Goal: Task Accomplishment & Management: Manage account settings

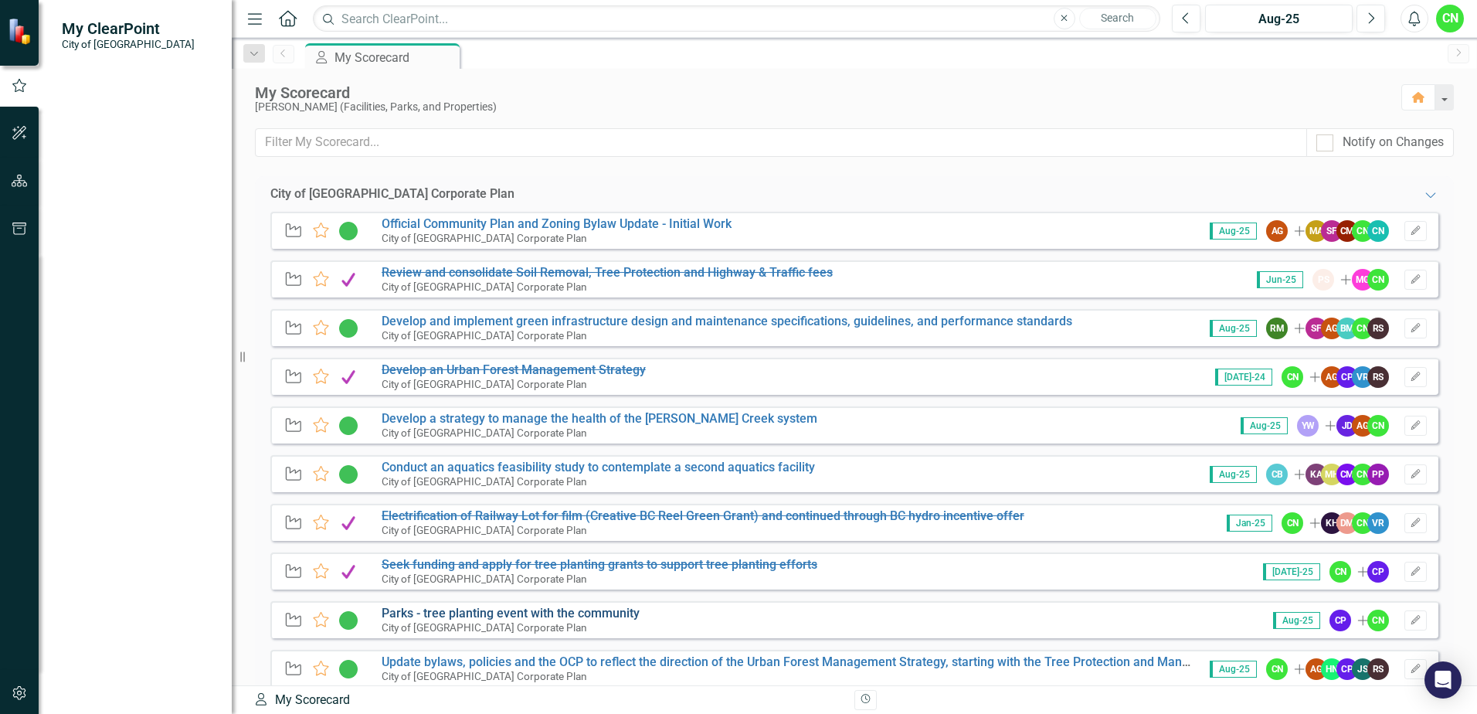
click at [463, 613] on link "Parks - tree planting event with the community" at bounding box center [511, 613] width 258 height 15
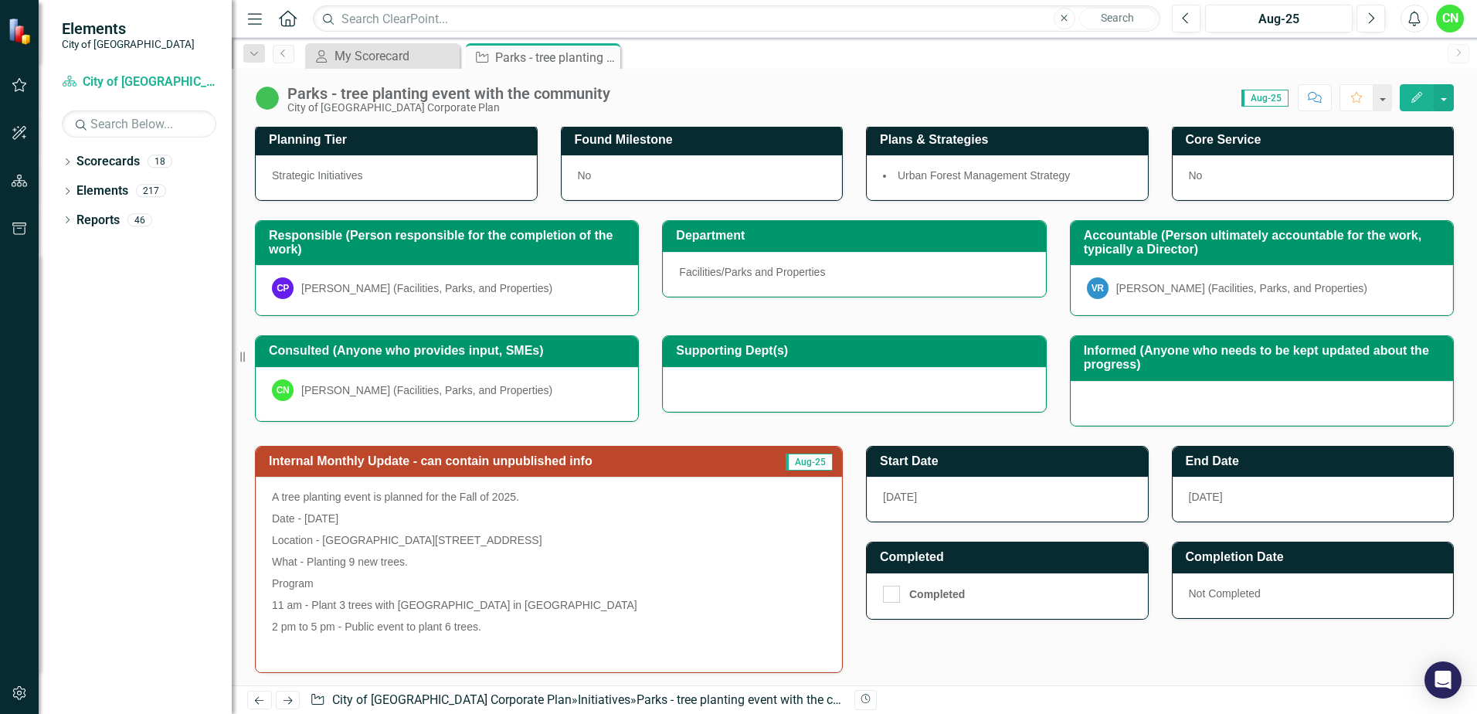
scroll to position [491, 0]
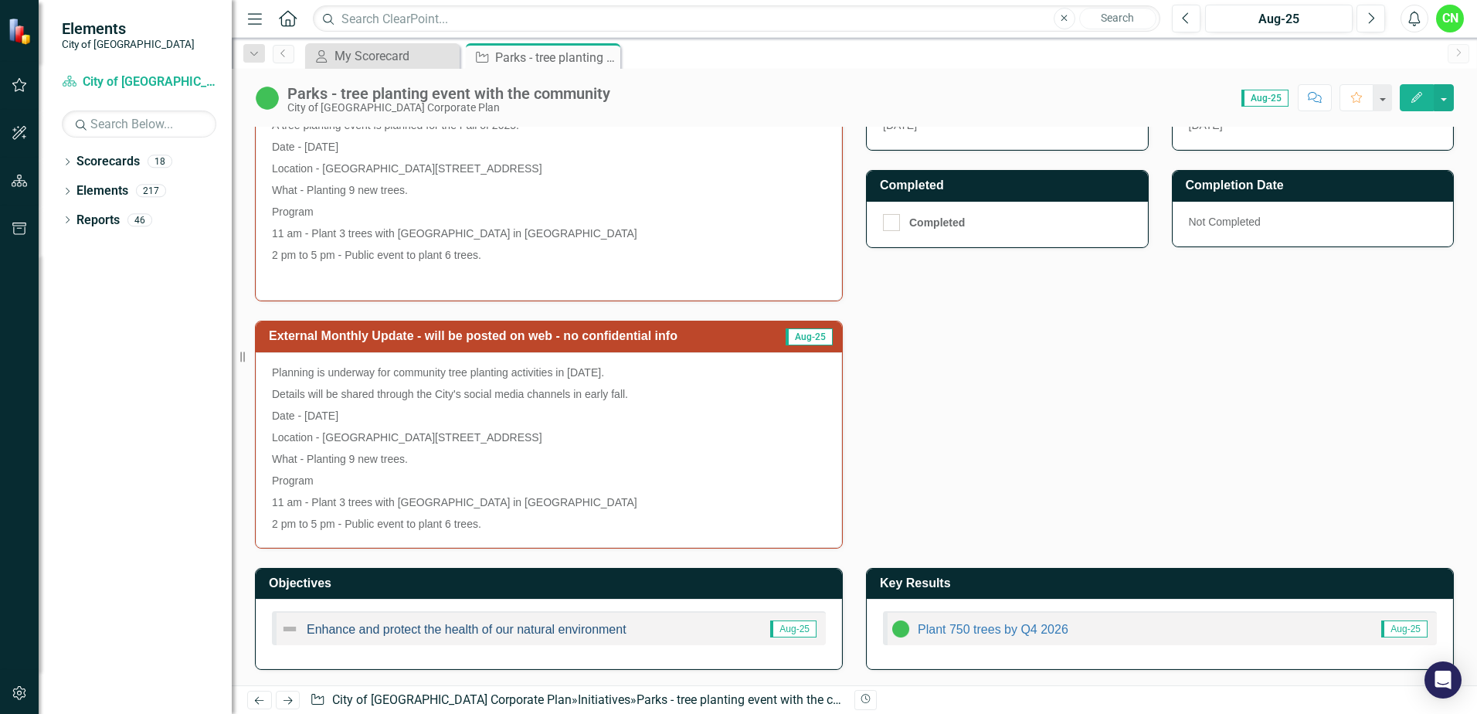
click at [408, 632] on link "Enhance and protect the health of our natural environment" at bounding box center [467, 629] width 320 height 13
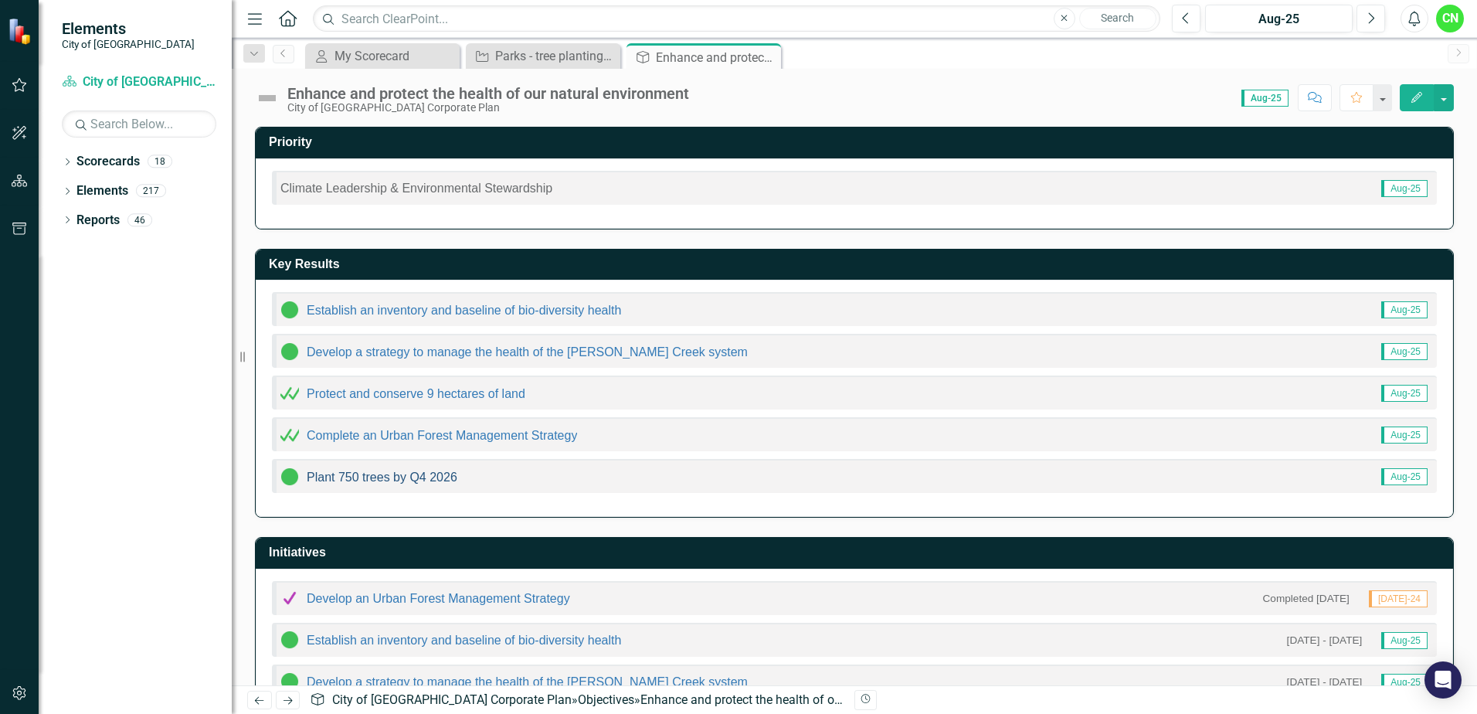
click at [351, 476] on link "Plant 750 trees by Q4 2026" at bounding box center [382, 477] width 151 height 13
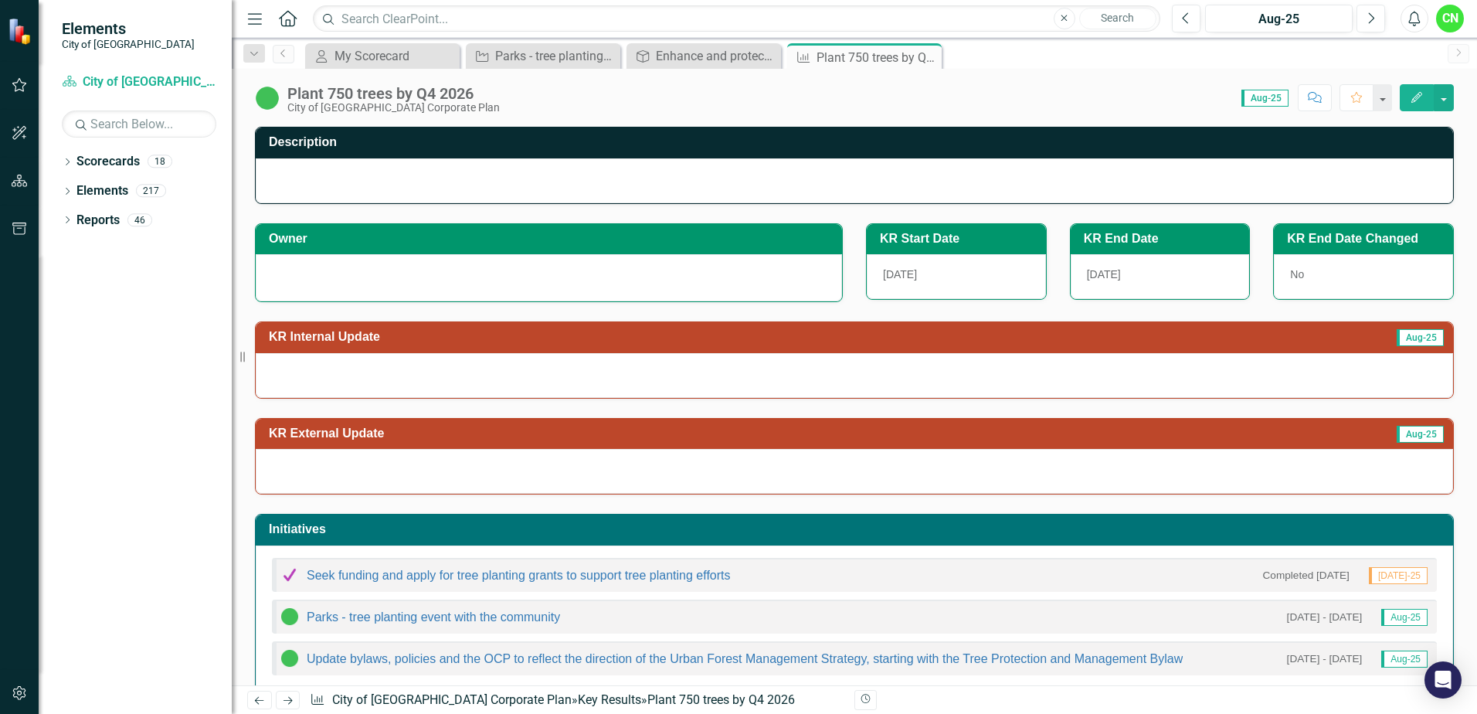
click at [265, 99] on img at bounding box center [267, 98] width 25 height 25
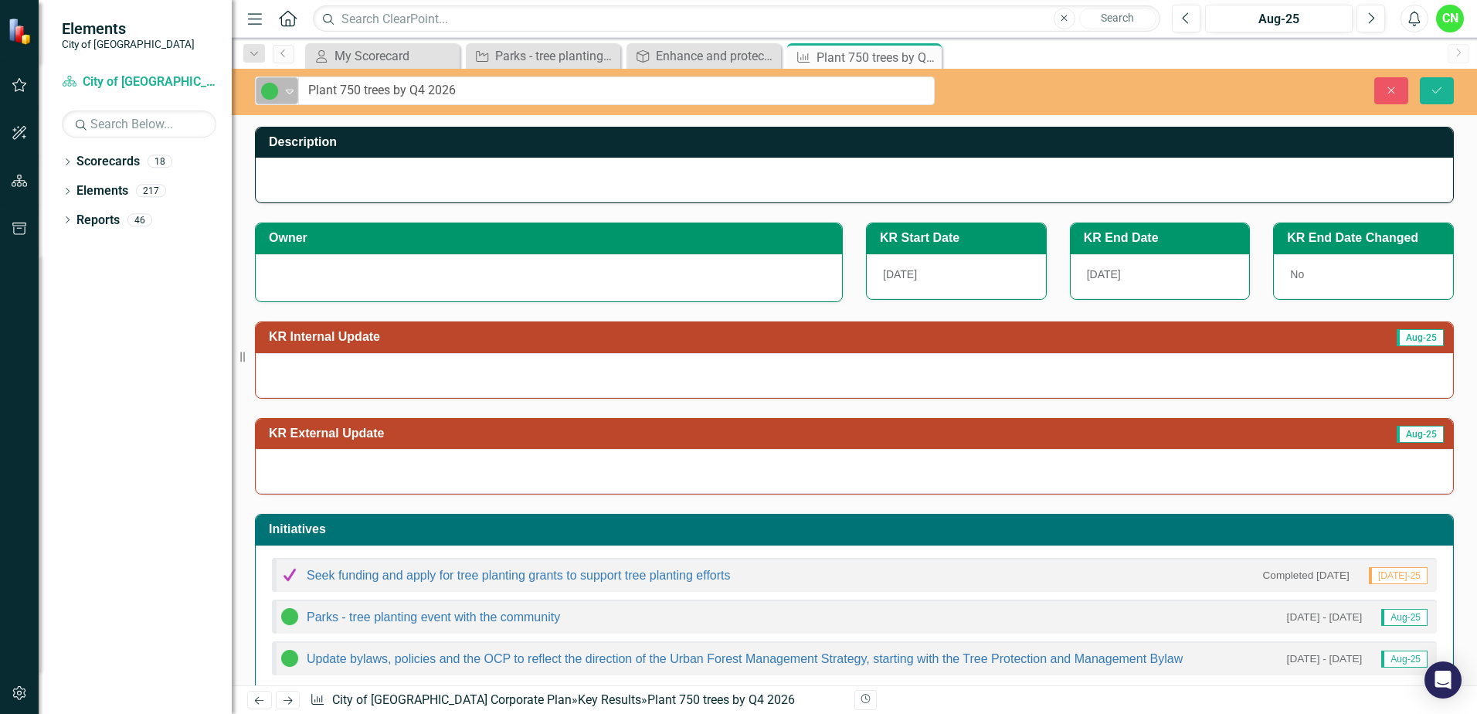
click at [277, 97] on img at bounding box center [269, 91] width 19 height 19
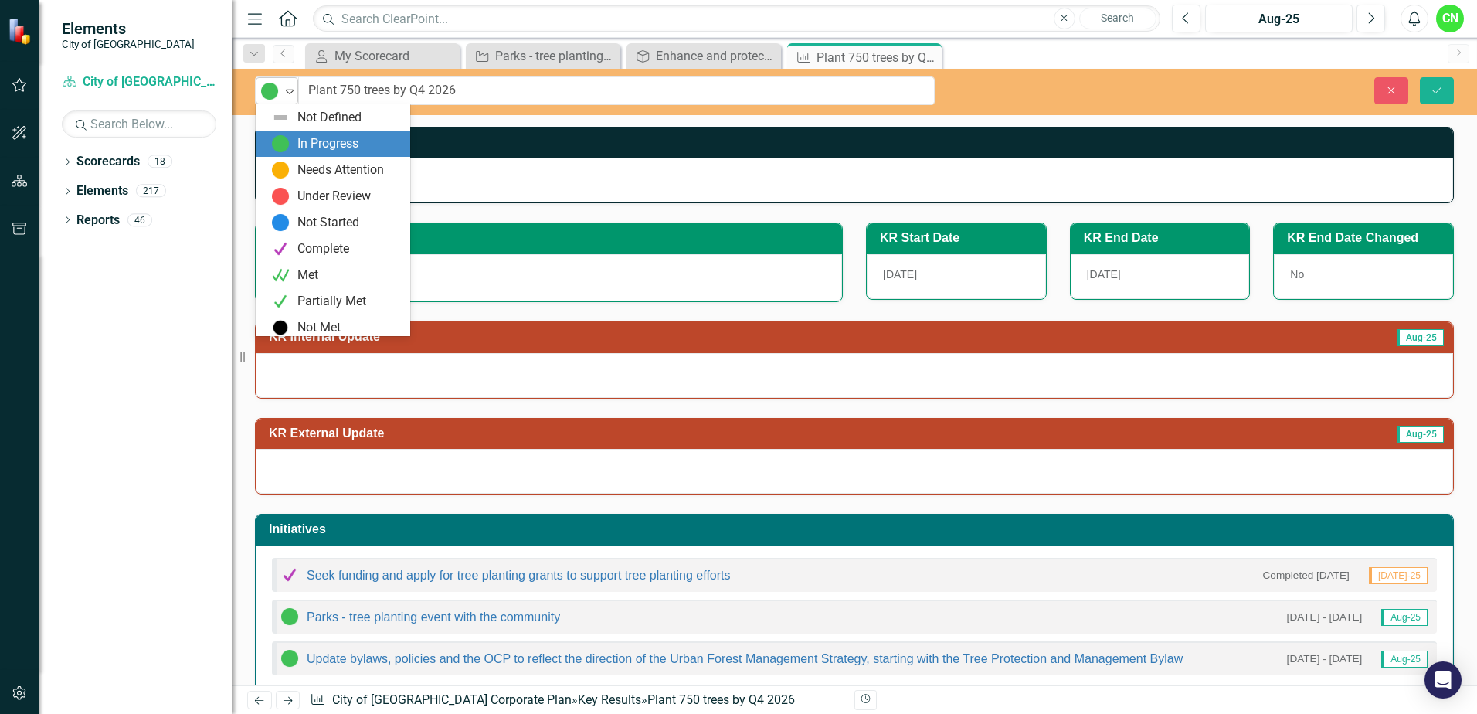
scroll to position [5, 0]
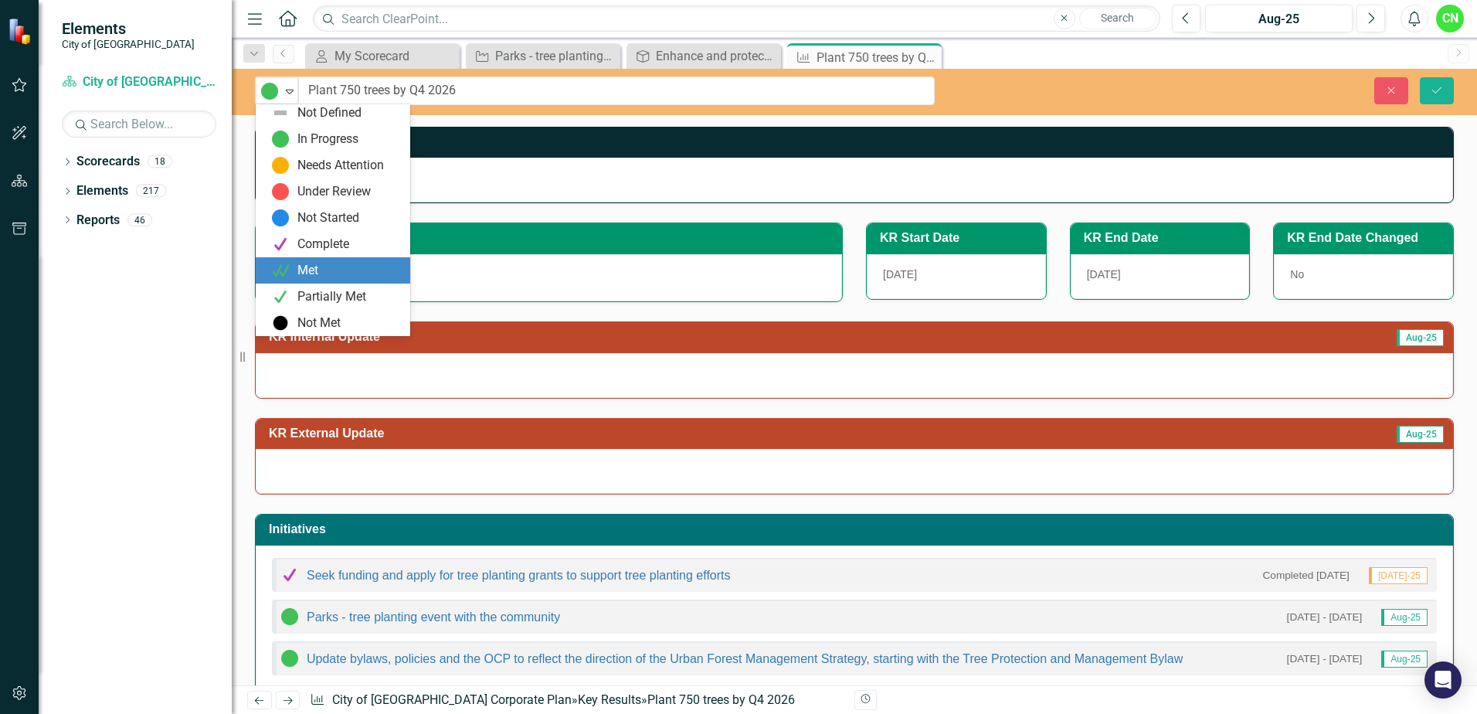
click at [314, 270] on div "Met" at bounding box center [308, 271] width 21 height 18
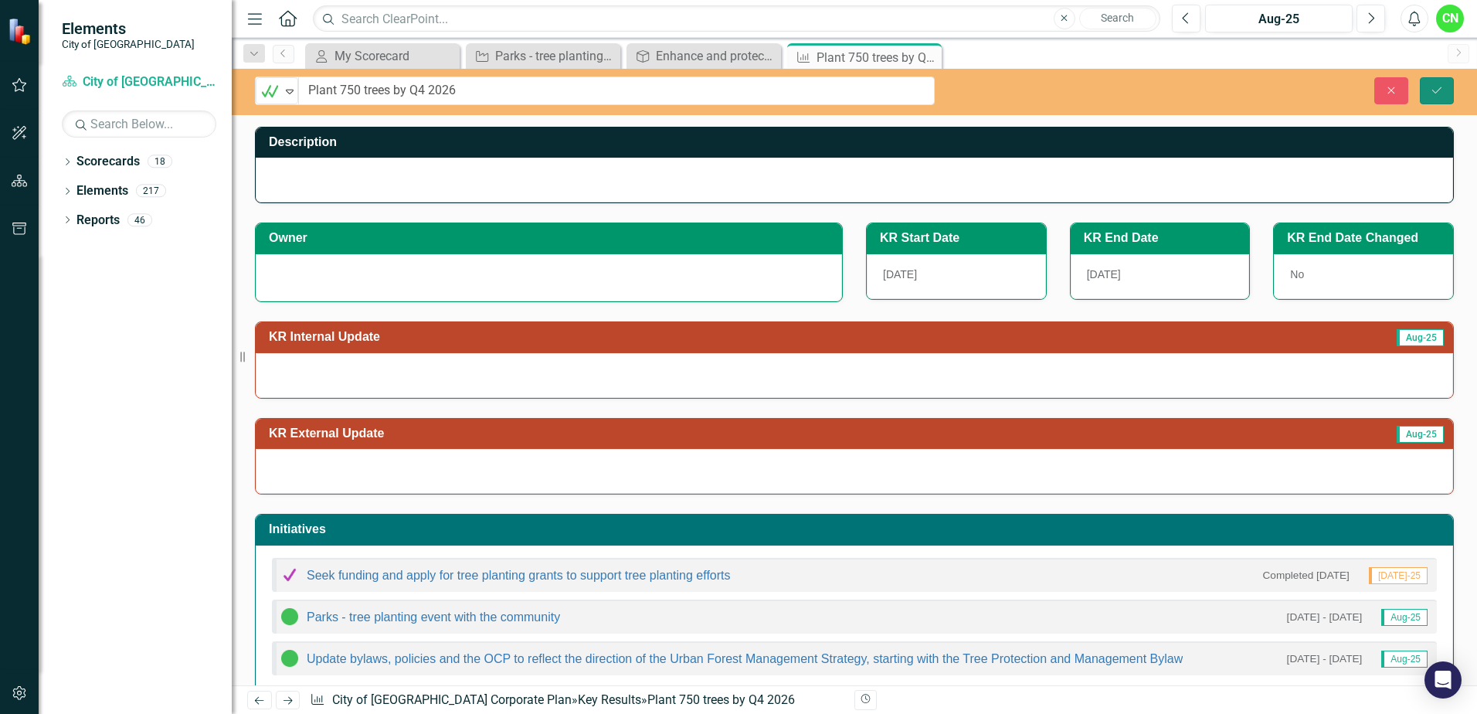
click at [1425, 85] on button "Save" at bounding box center [1437, 90] width 34 height 27
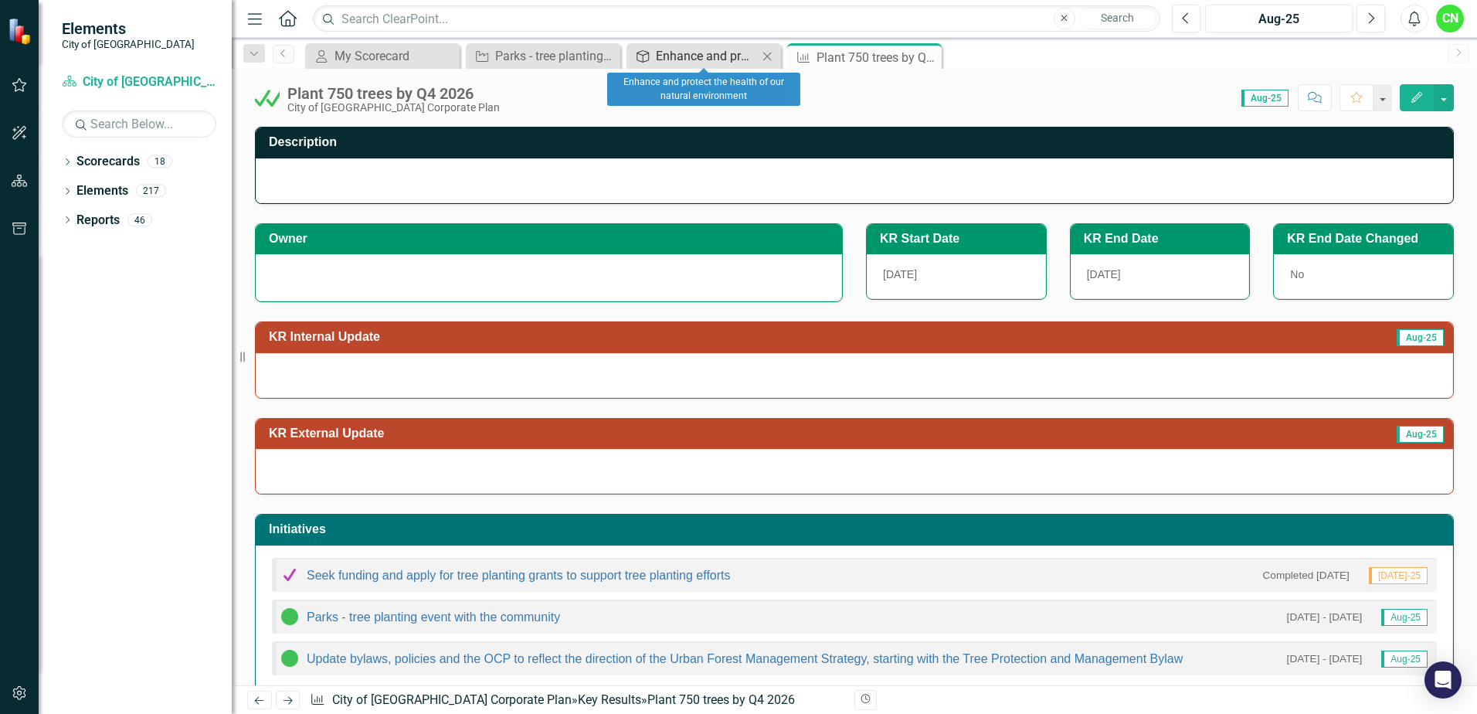
click at [667, 56] on div "Enhance and protect the health of our natural environment" at bounding box center [707, 55] width 102 height 19
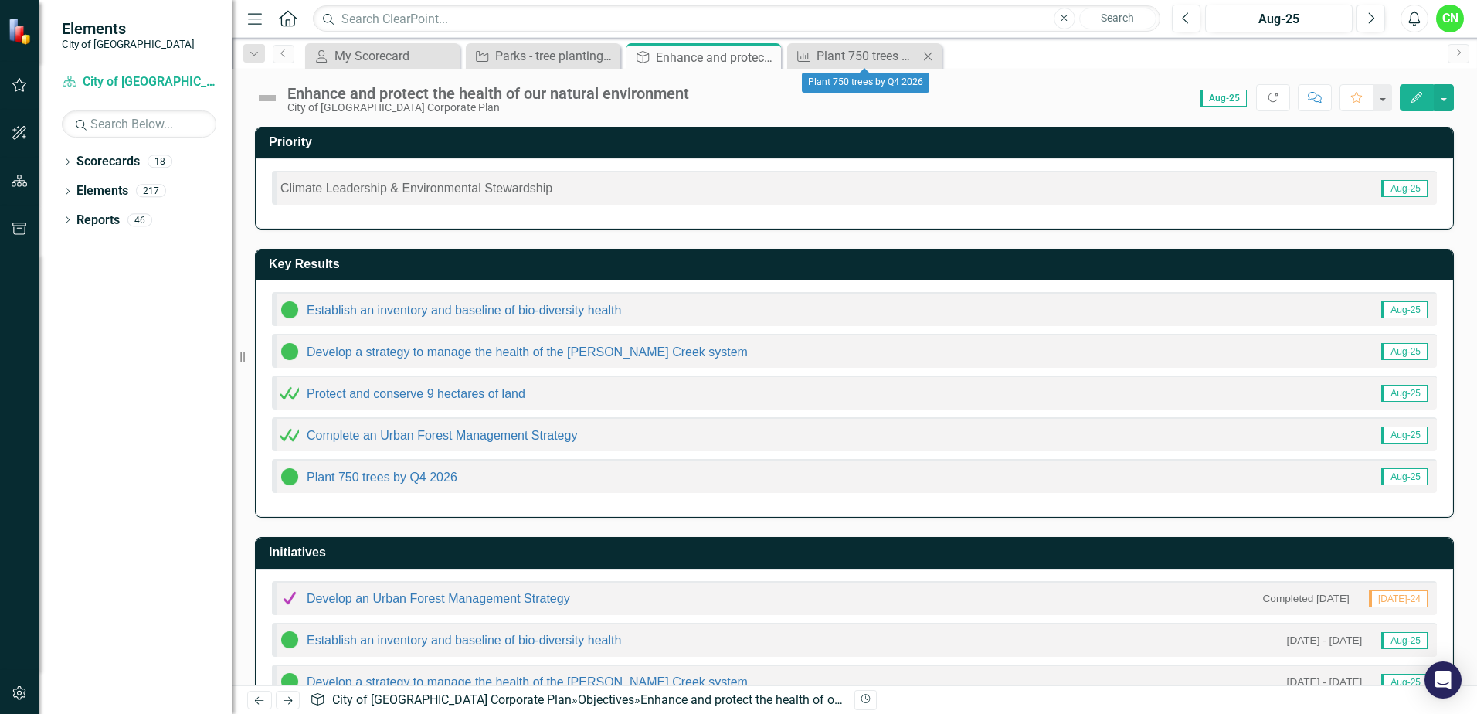
click at [927, 53] on icon "Close" at bounding box center [927, 56] width 15 height 12
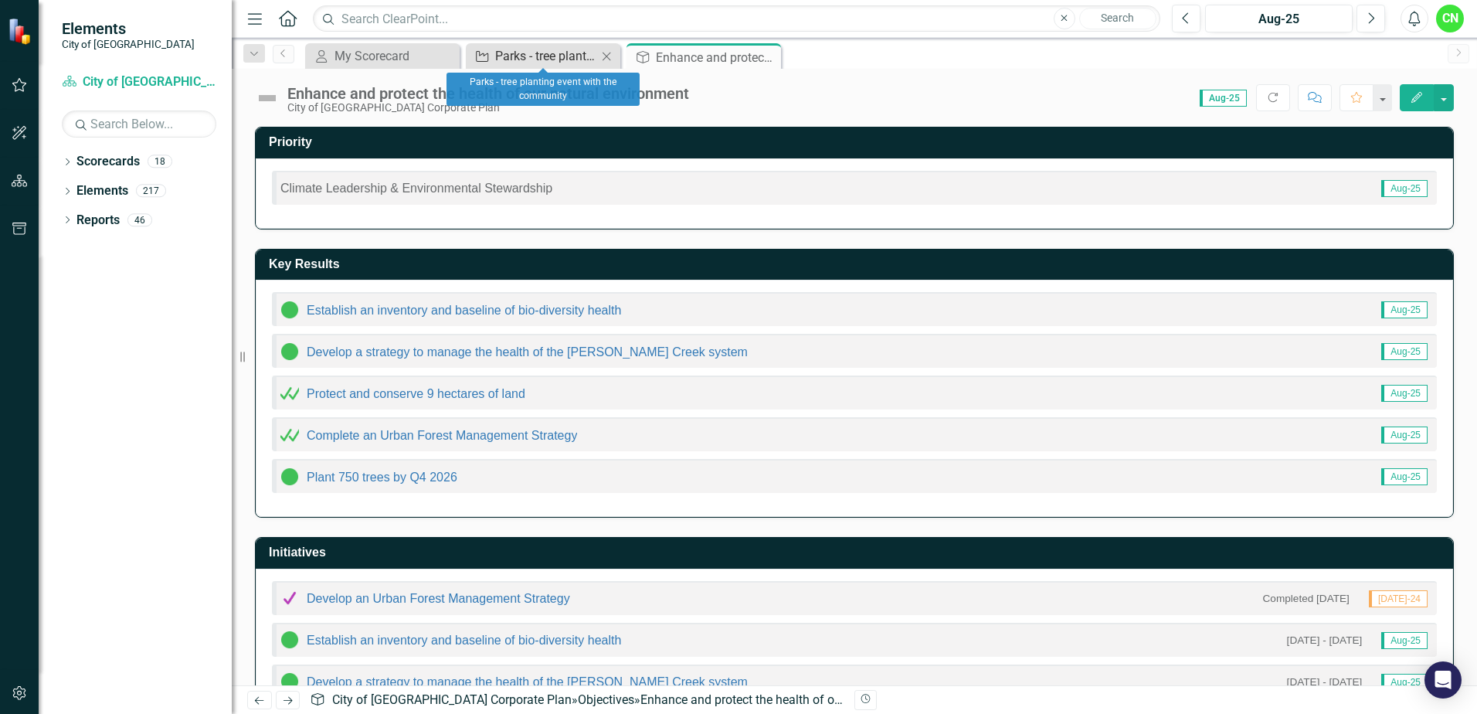
click at [538, 56] on div "Parks - tree planting event with the community" at bounding box center [546, 55] width 102 height 19
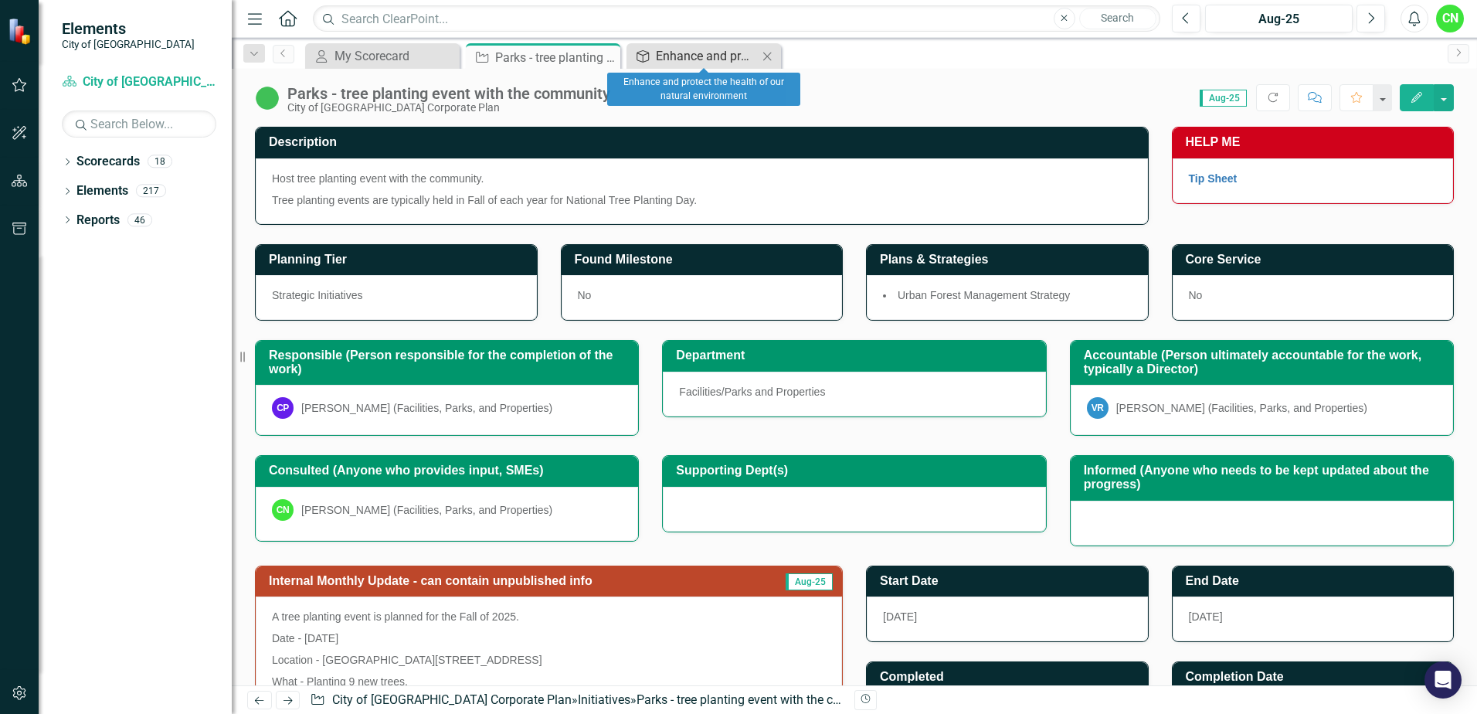
click at [689, 57] on div "Enhance and protect the health of our natural environment" at bounding box center [707, 55] width 102 height 19
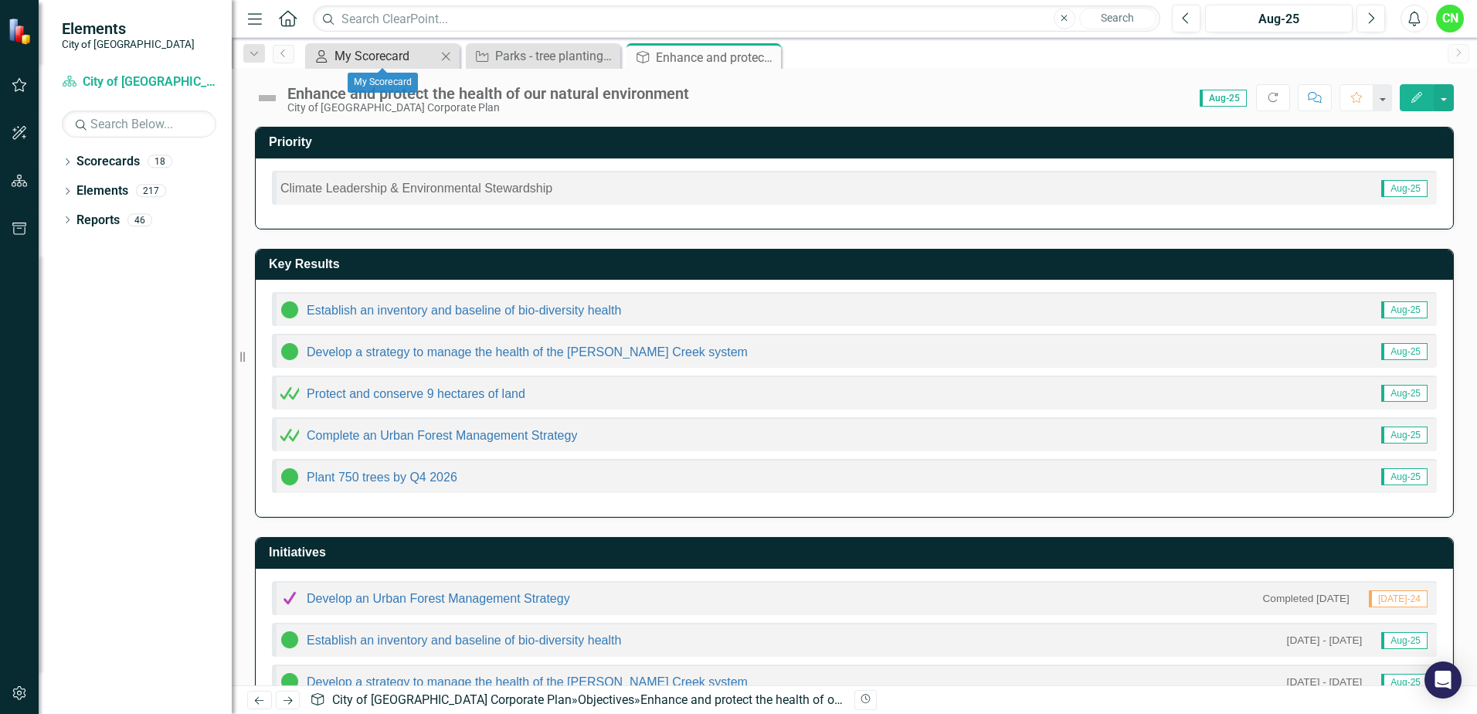
click at [362, 53] on div "My Scorecard" at bounding box center [386, 55] width 102 height 19
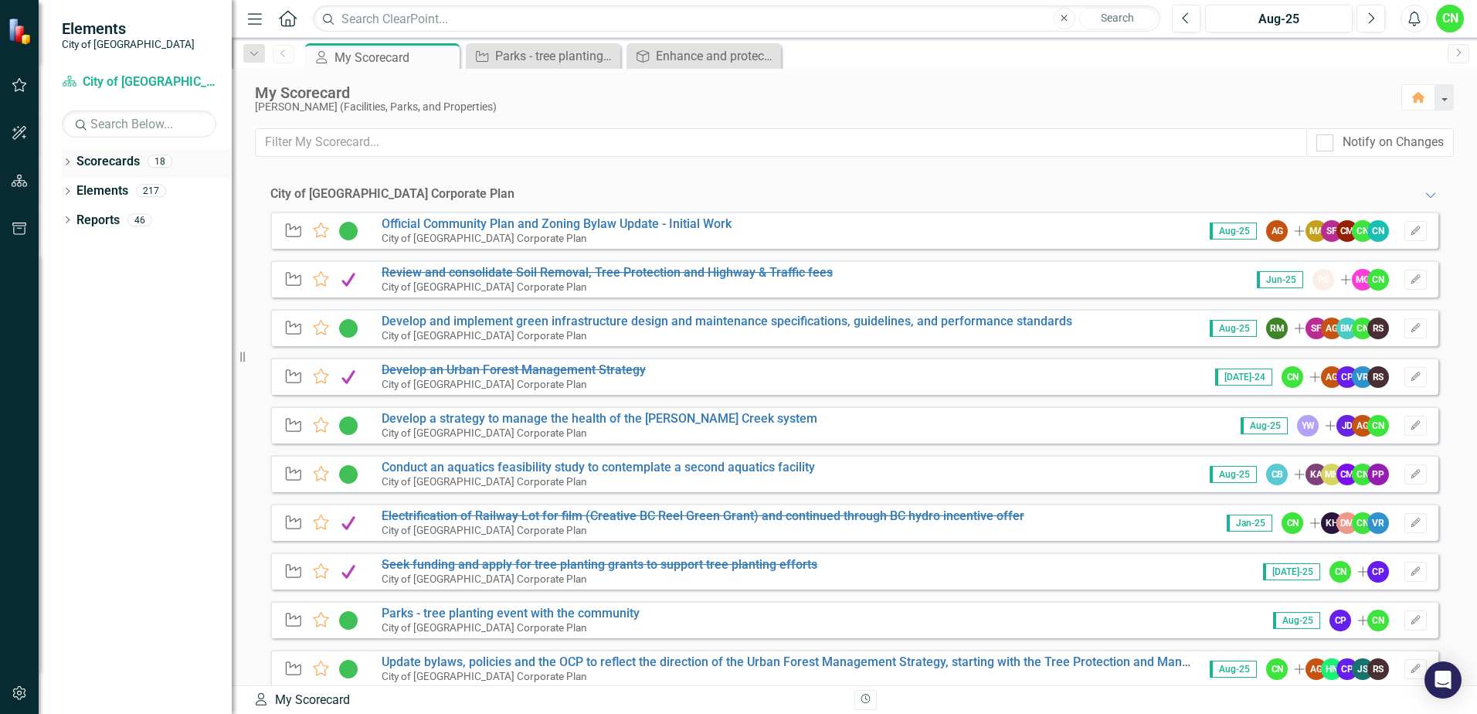
click at [105, 159] on link "Scorecards" at bounding box center [108, 162] width 63 height 18
click at [73, 166] on icon "Dropdown" at bounding box center [67, 163] width 11 height 9
click at [116, 186] on link "City of [GEOGRAPHIC_DATA] Corporate Plan" at bounding box center [158, 191] width 147 height 18
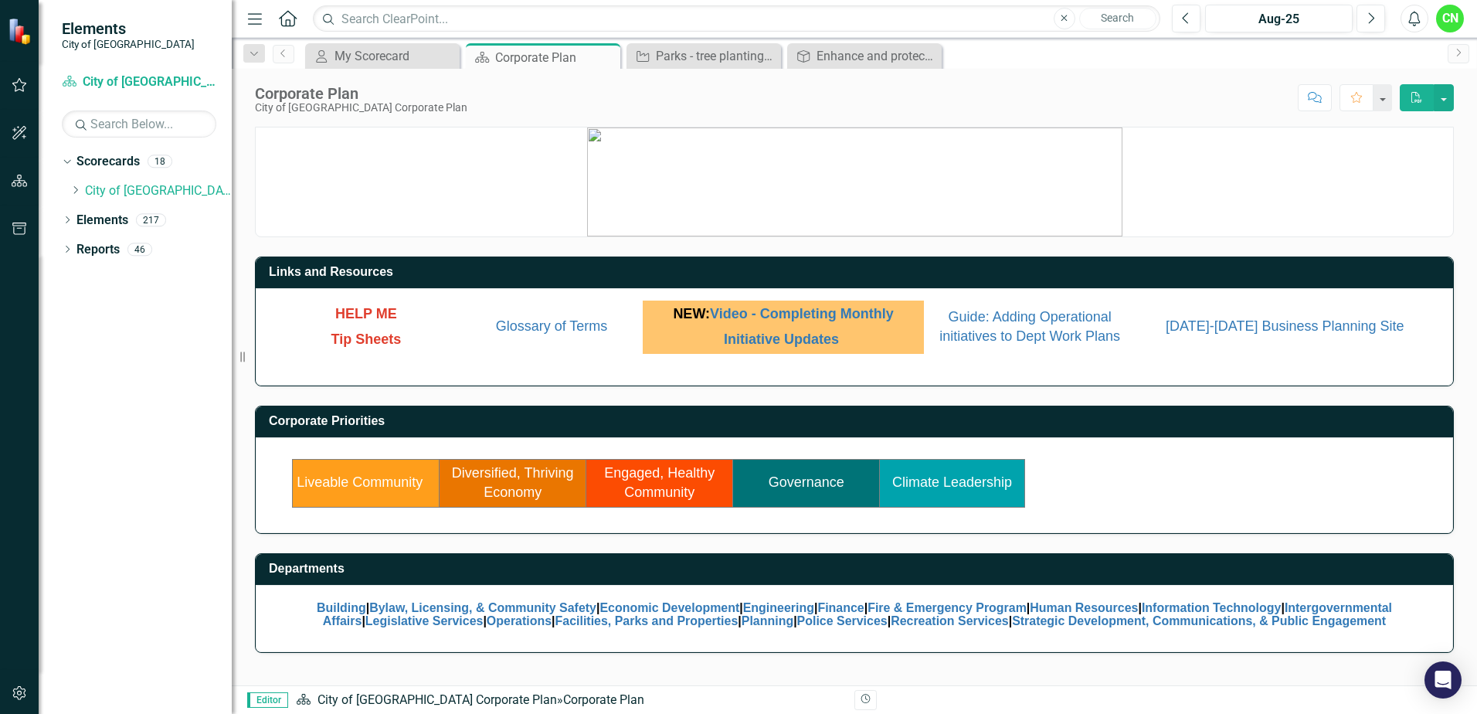
click at [341, 481] on link "Liveable Community" at bounding box center [360, 481] width 126 height 15
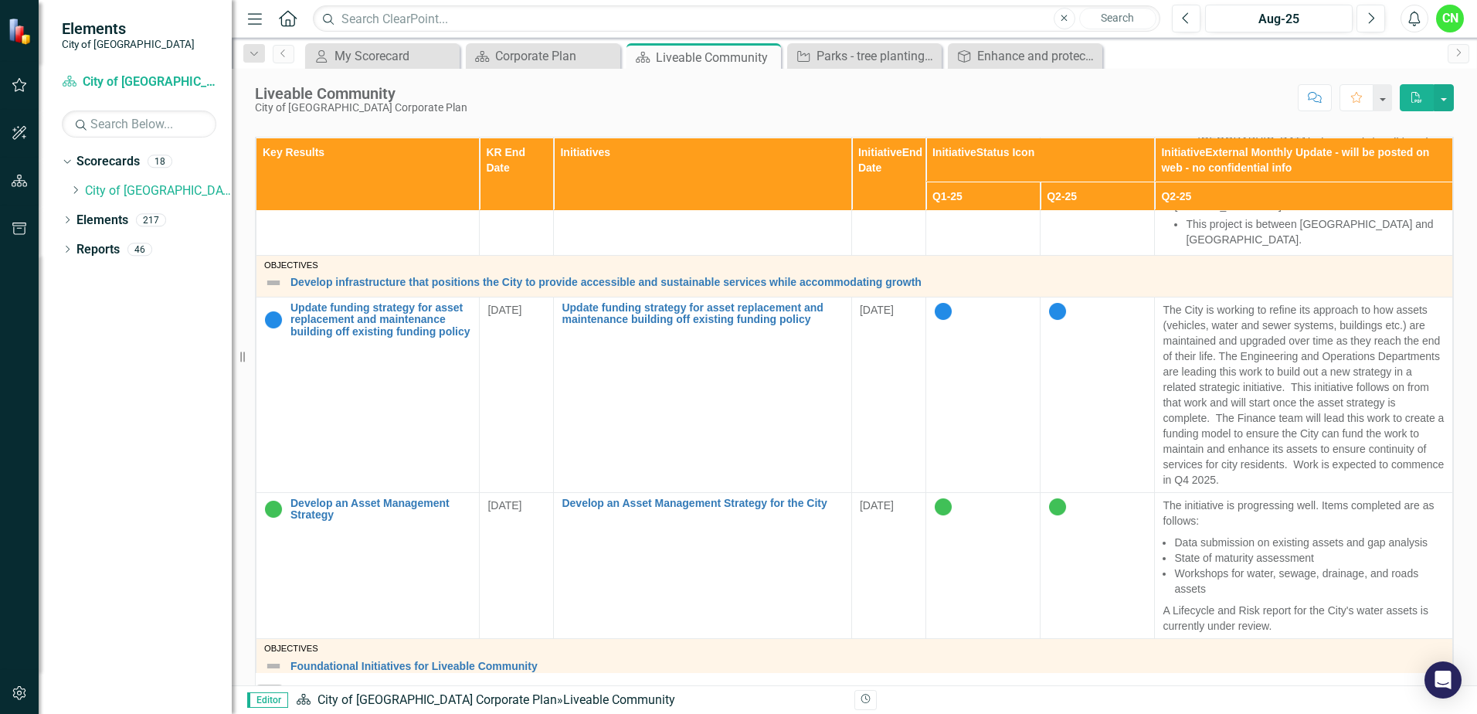
scroll to position [1570, 0]
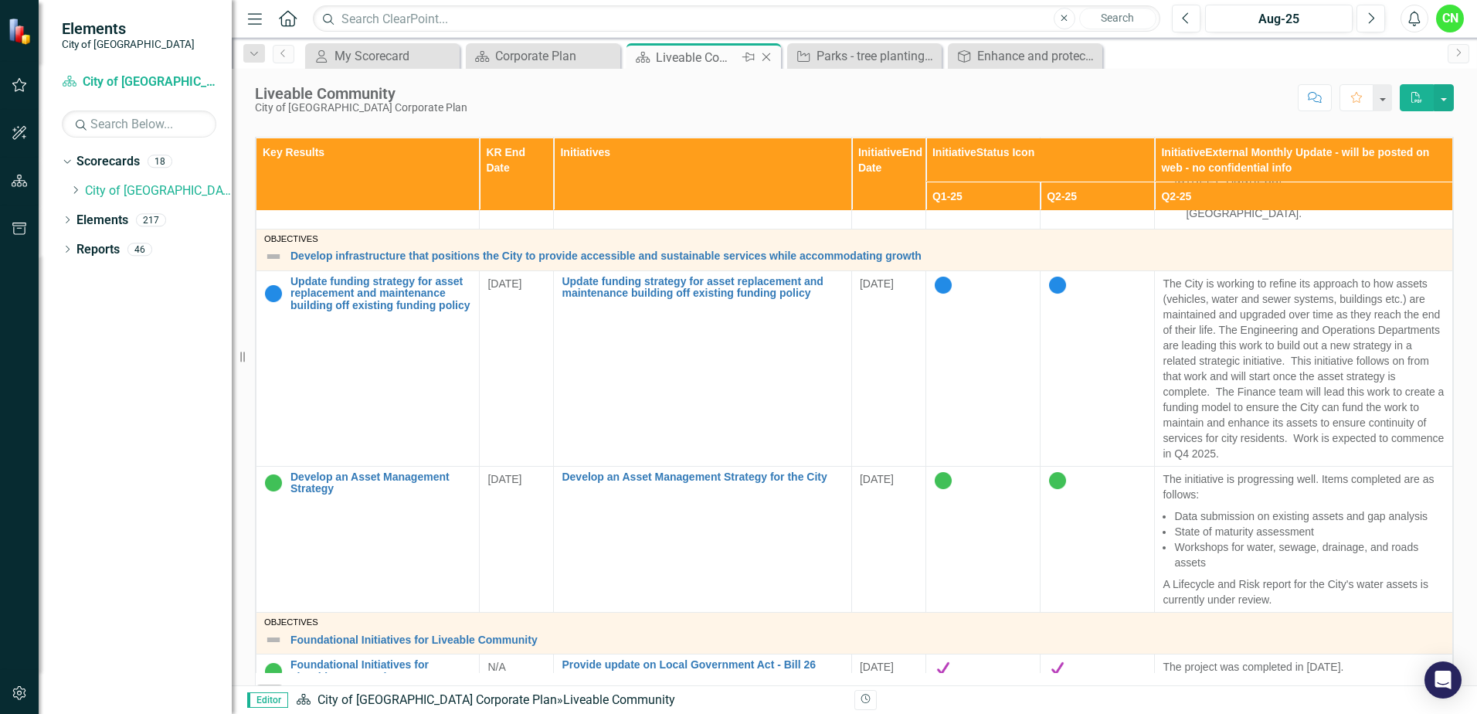
click at [765, 56] on icon "Close" at bounding box center [766, 57] width 15 height 12
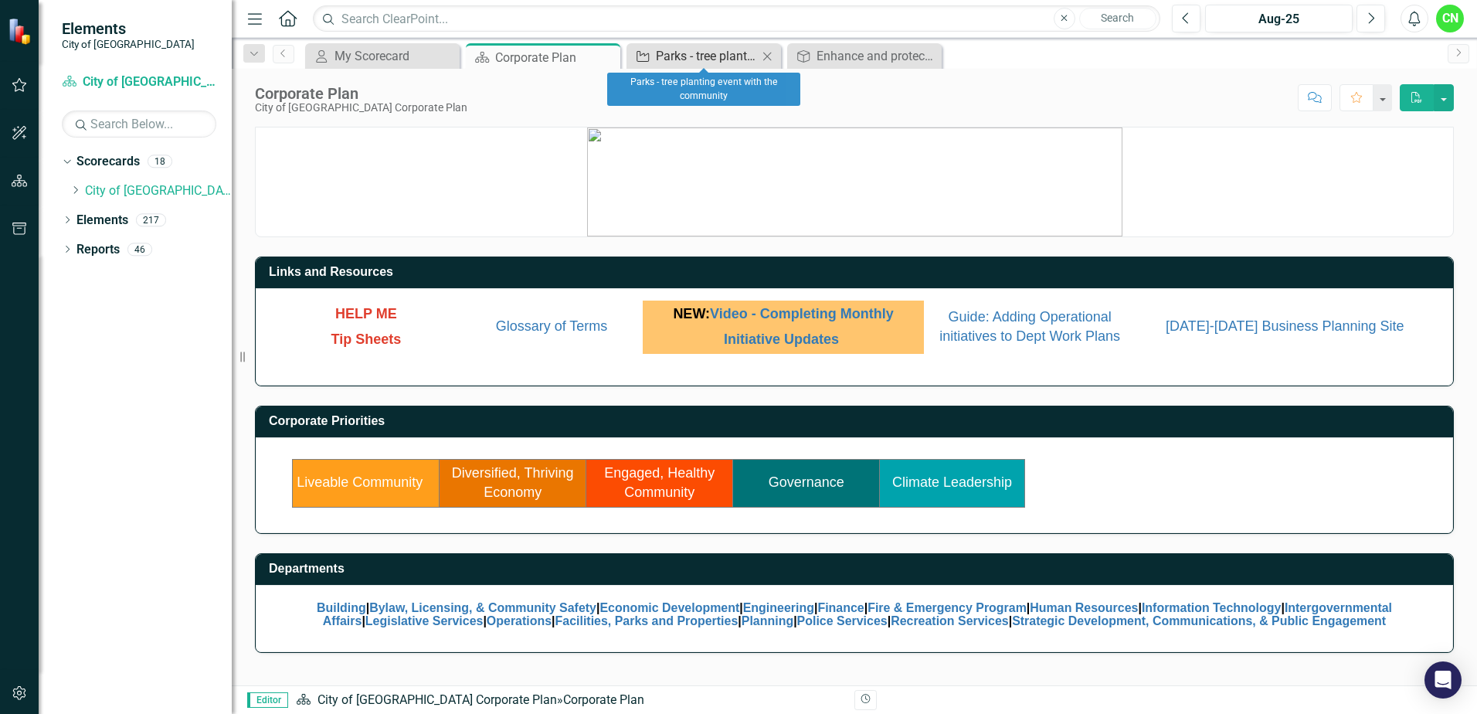
click at [690, 58] on div "Parks - tree planting event with the community" at bounding box center [707, 55] width 102 height 19
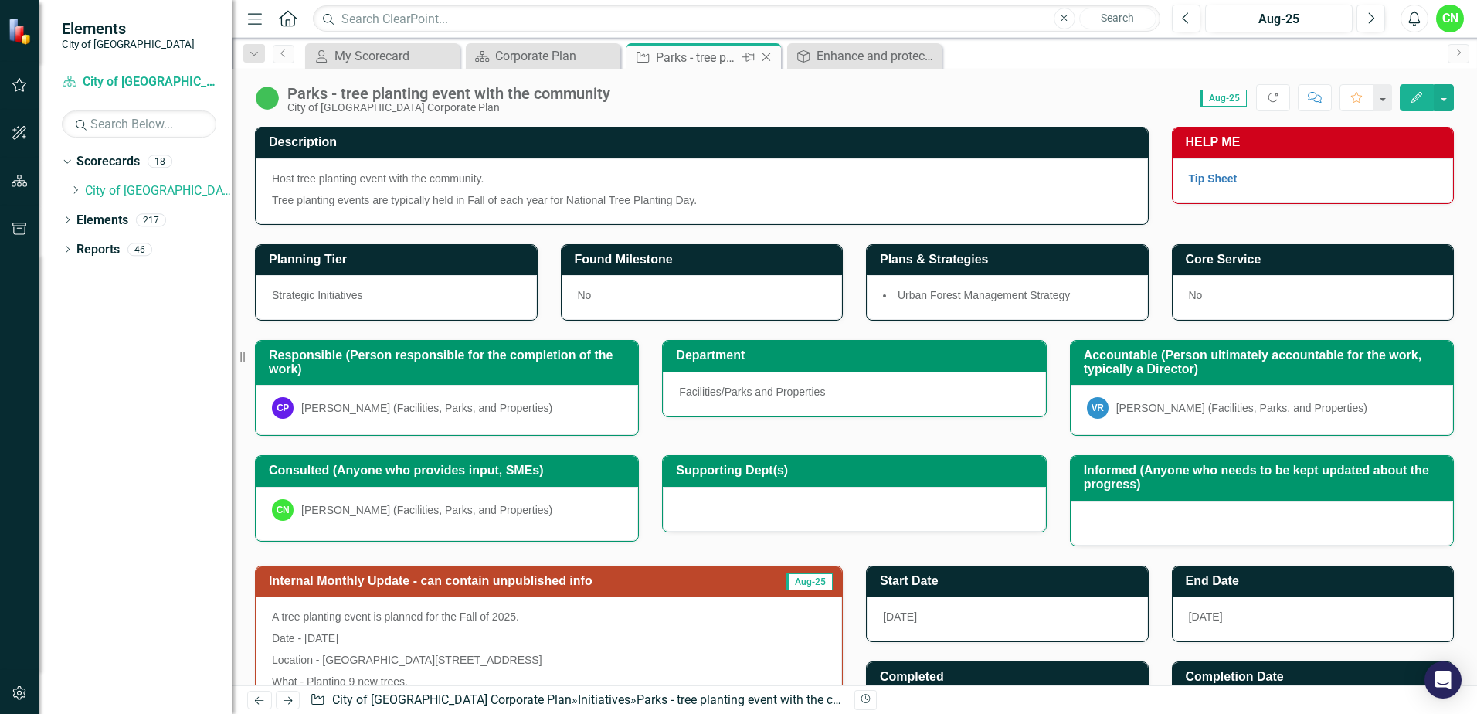
click at [769, 59] on icon "Close" at bounding box center [766, 57] width 15 height 12
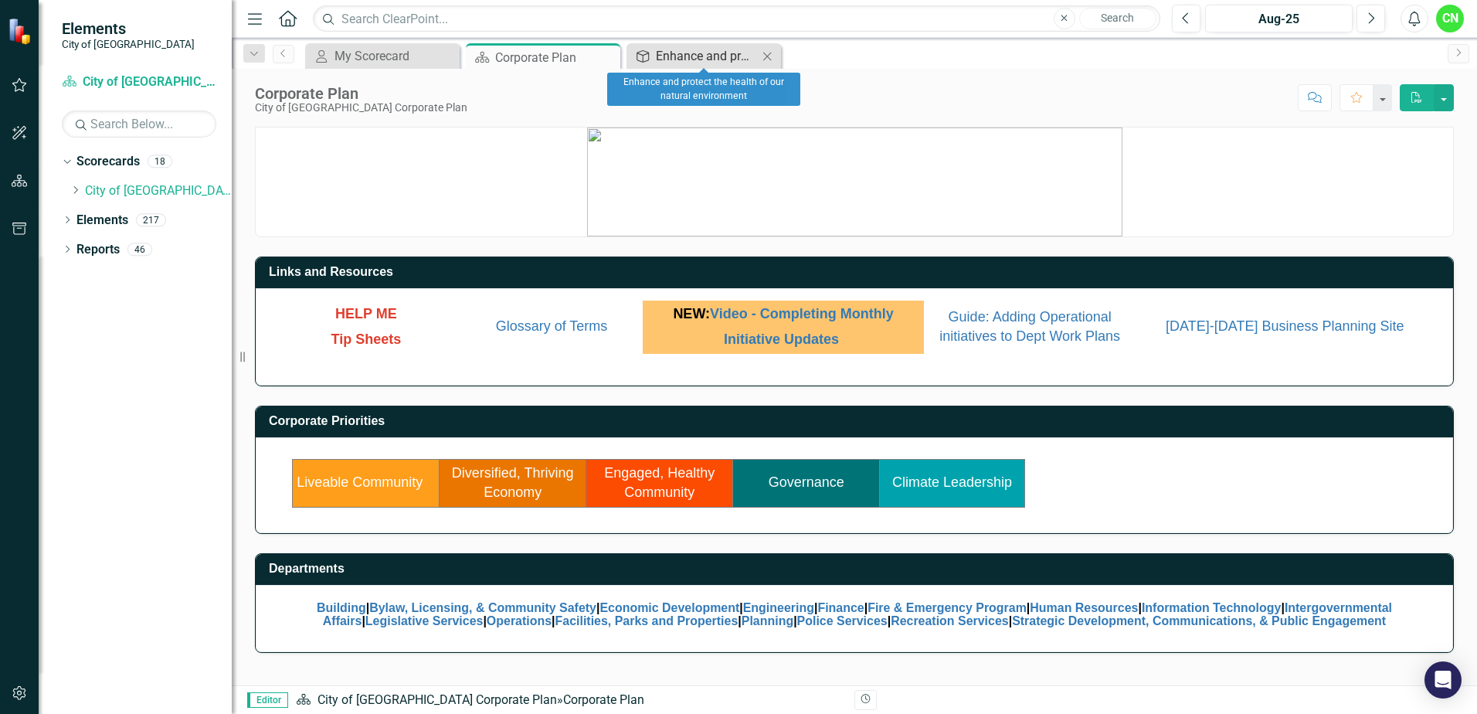
click at [690, 55] on div "Enhance and protect the health of our natural environment" at bounding box center [707, 55] width 102 height 19
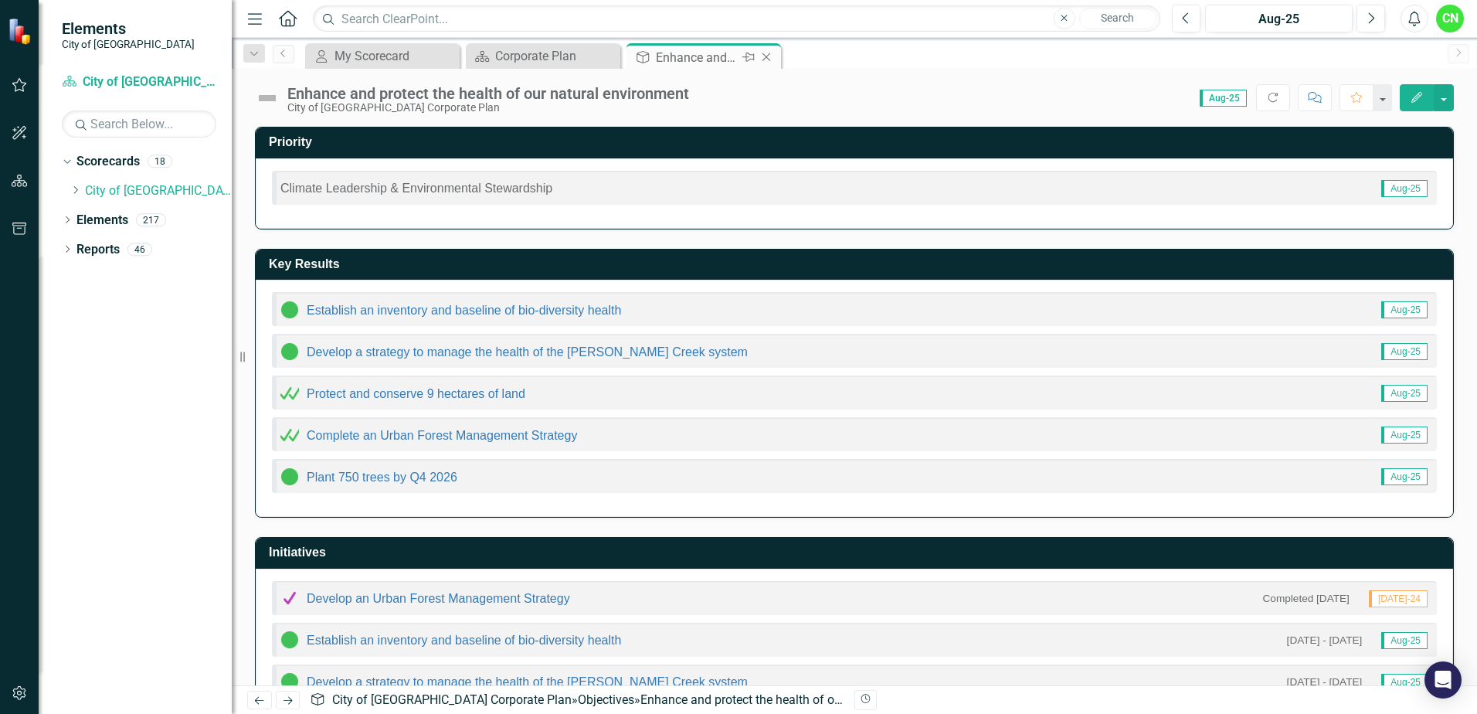
click at [767, 56] on icon "Close" at bounding box center [766, 57] width 15 height 12
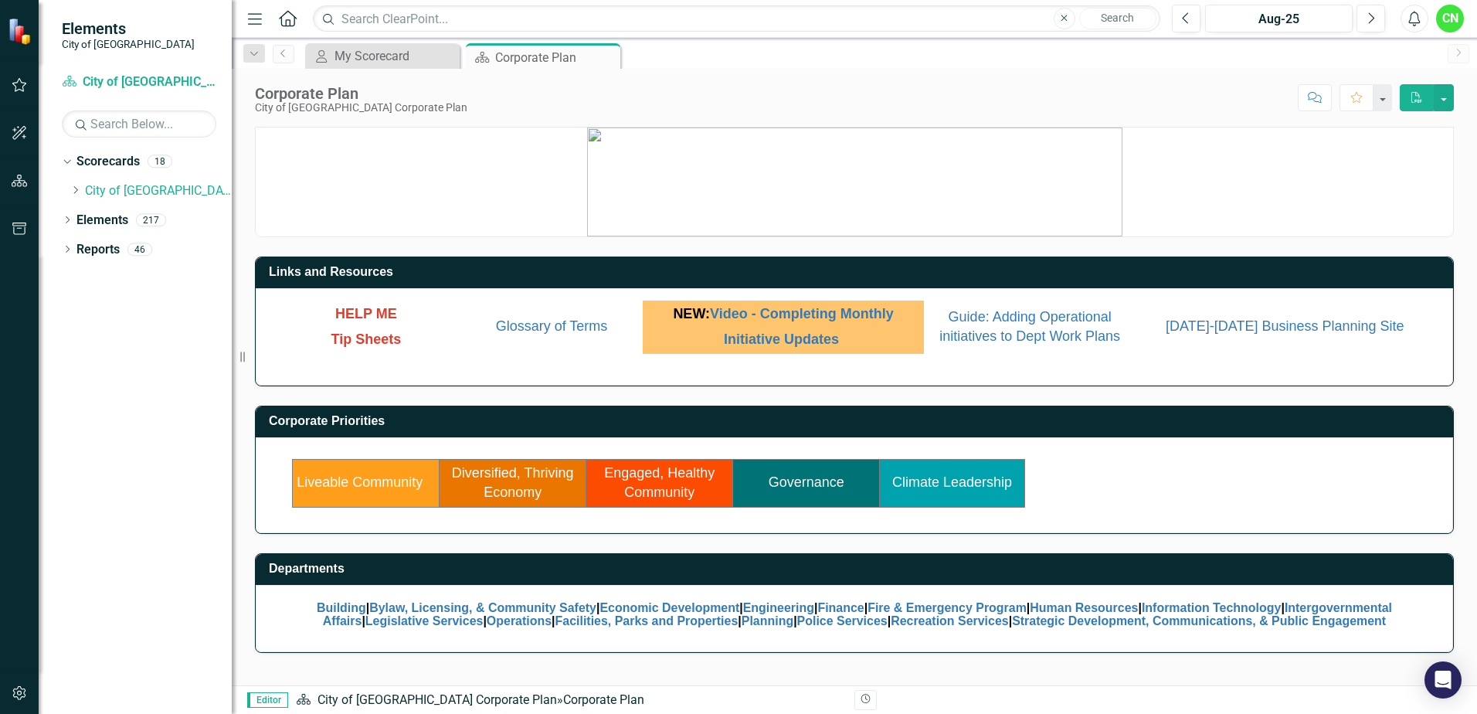
click at [658, 485] on link "Engaged, Healthy Community" at bounding box center [659, 483] width 111 height 36
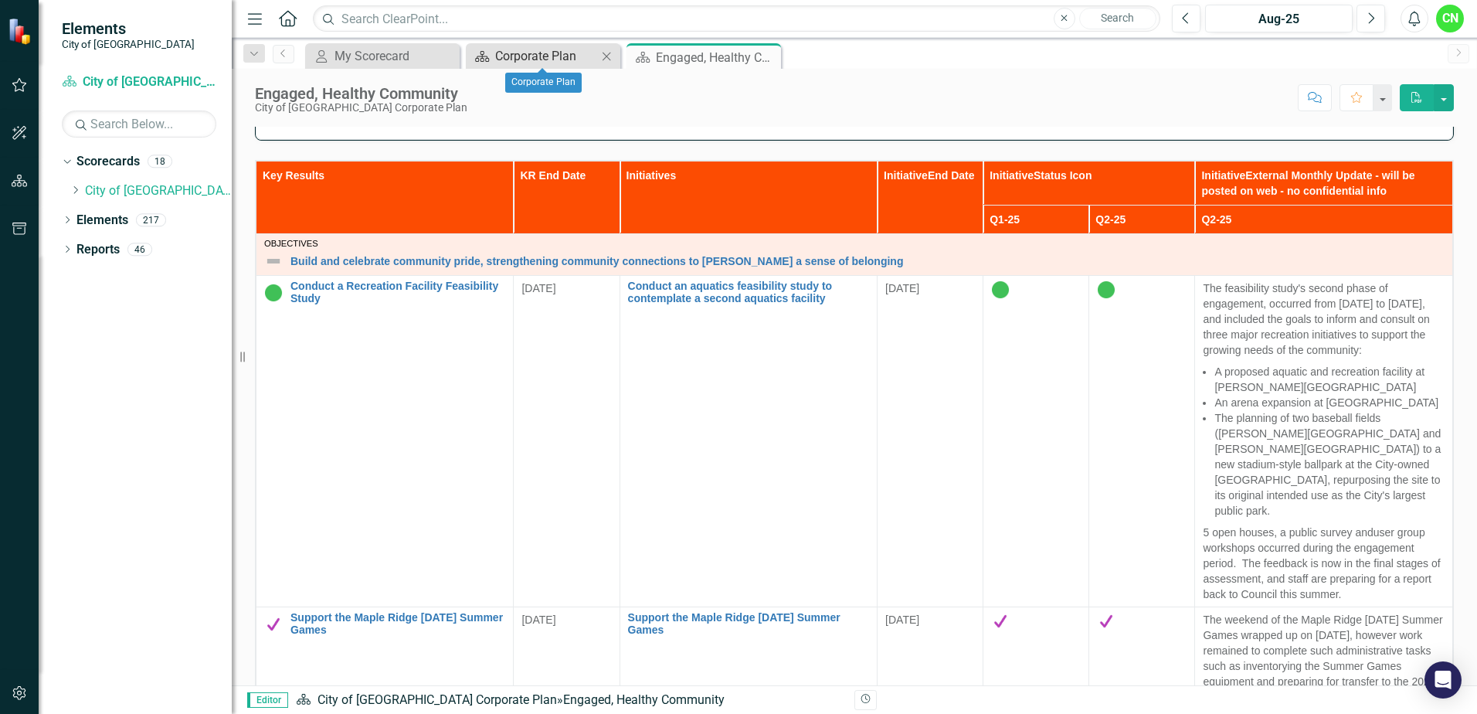
click at [539, 57] on div "Corporate Plan" at bounding box center [546, 55] width 102 height 19
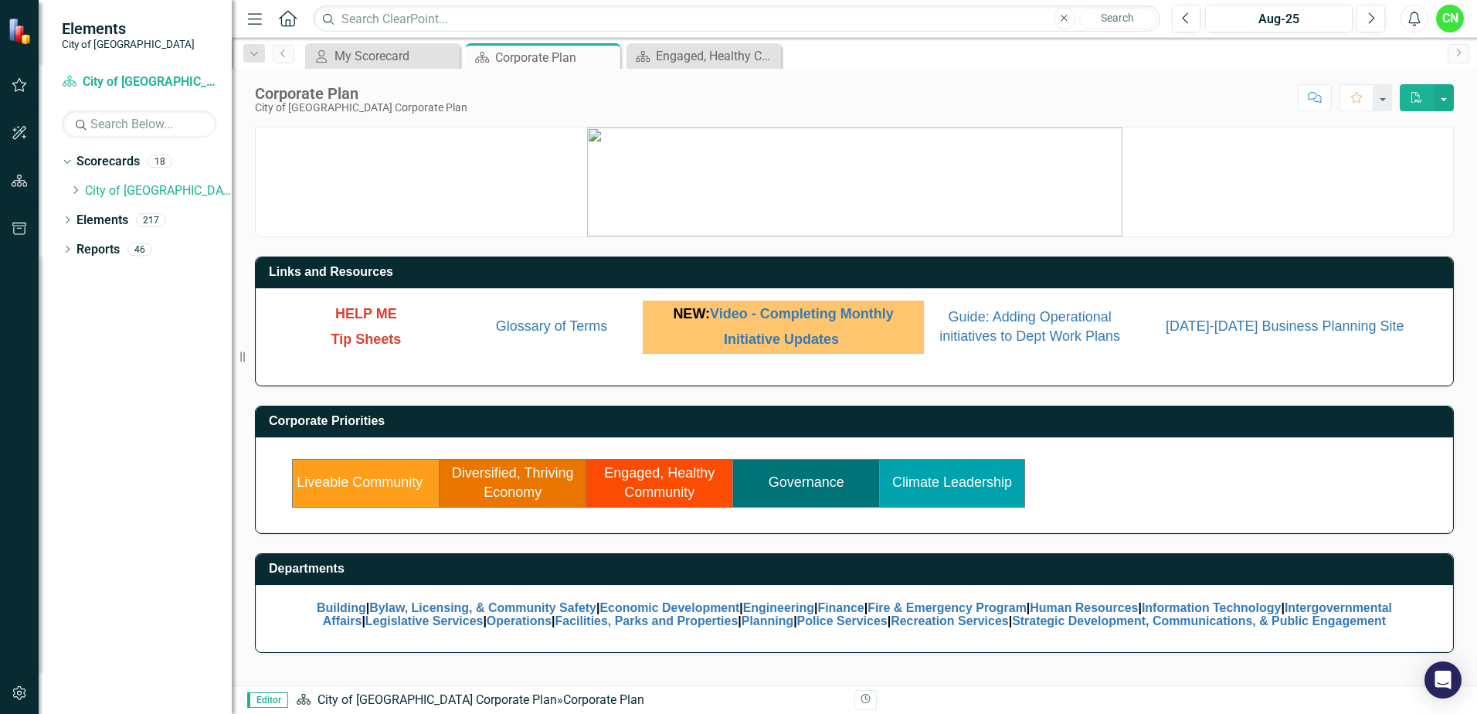
click at [937, 481] on link "Climate Leadership" at bounding box center [953, 481] width 120 height 15
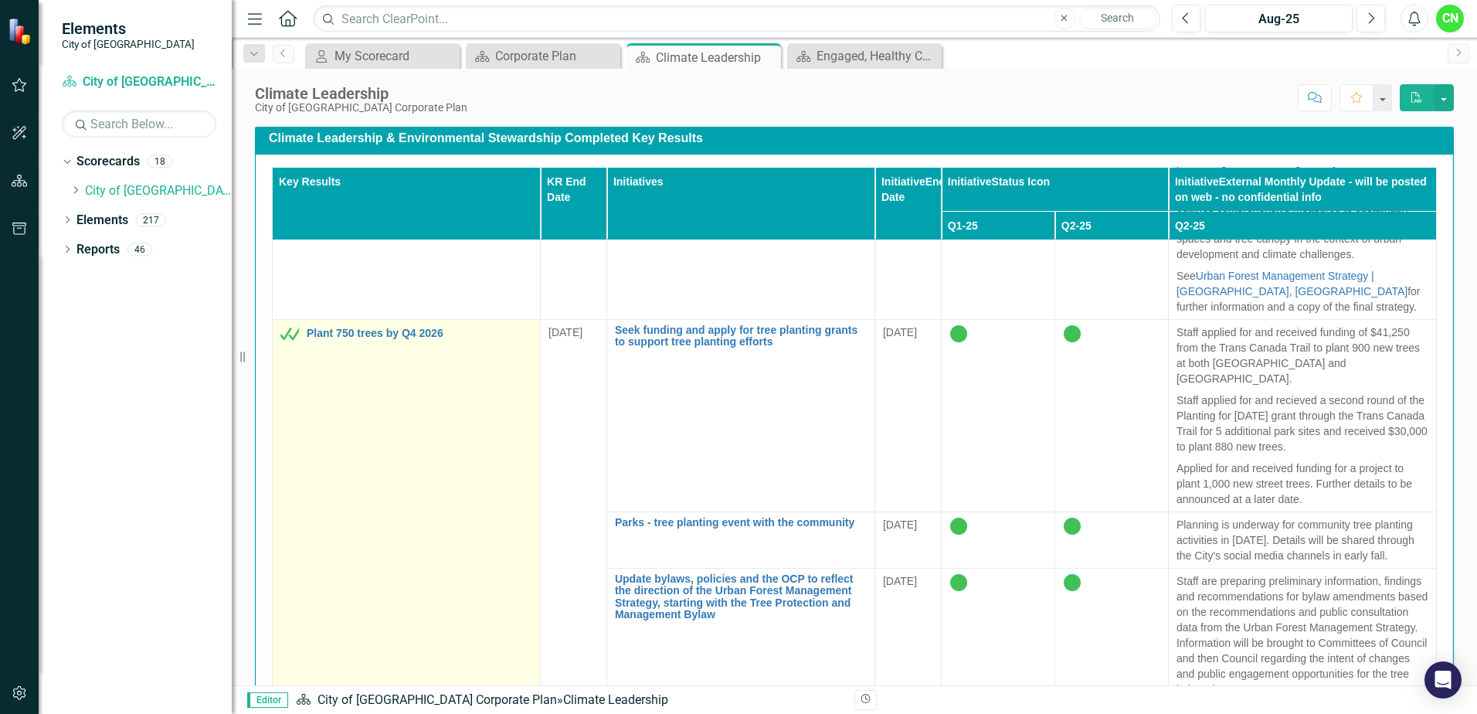
scroll to position [1481, 0]
